Goal: Task Accomplishment & Management: Manage account settings

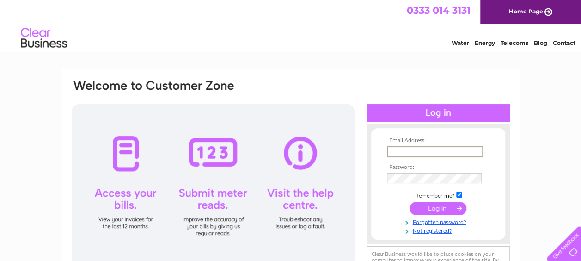
click at [412, 148] on input "text" at bounding box center [435, 151] width 96 height 11
type input "robert.cadger@hotmail.co.uk"
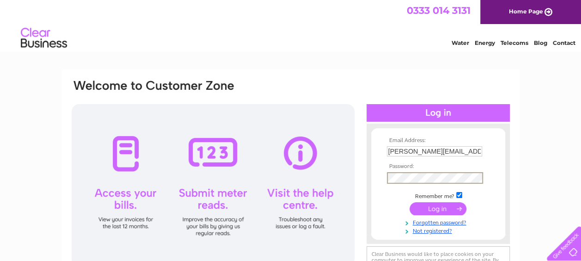
click at [458, 193] on input "checkbox" at bounding box center [459, 195] width 6 height 6
checkbox input "false"
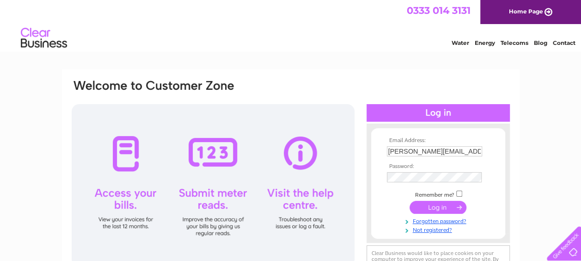
click at [446, 204] on input "submit" at bounding box center [438, 207] width 57 height 13
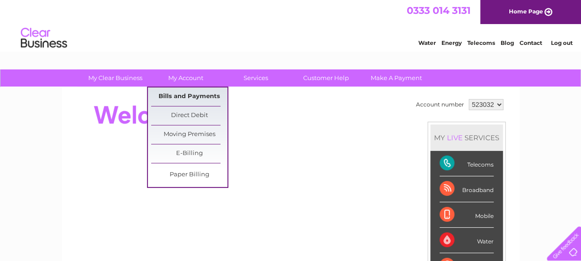
click at [186, 96] on link "Bills and Payments" at bounding box center [189, 96] width 76 height 18
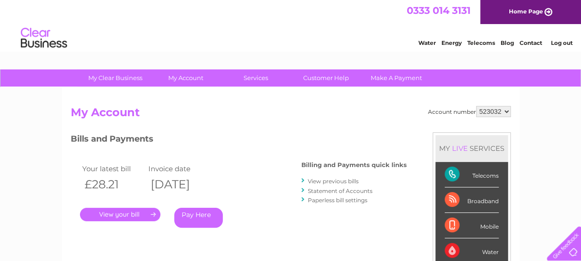
click at [135, 212] on link "." at bounding box center [120, 214] width 80 height 13
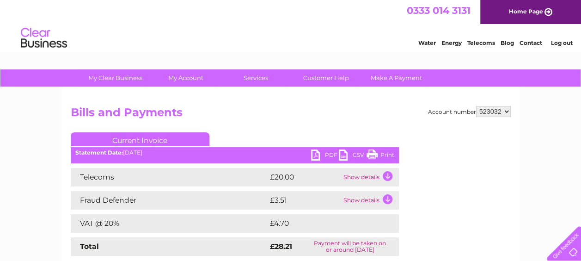
click at [316, 150] on link "PDF" at bounding box center [325, 155] width 28 height 13
click at [563, 42] on link "Log out" at bounding box center [562, 42] width 22 height 7
click at [559, 40] on link "Log out" at bounding box center [562, 42] width 22 height 7
